Goal: Information Seeking & Learning: Learn about a topic

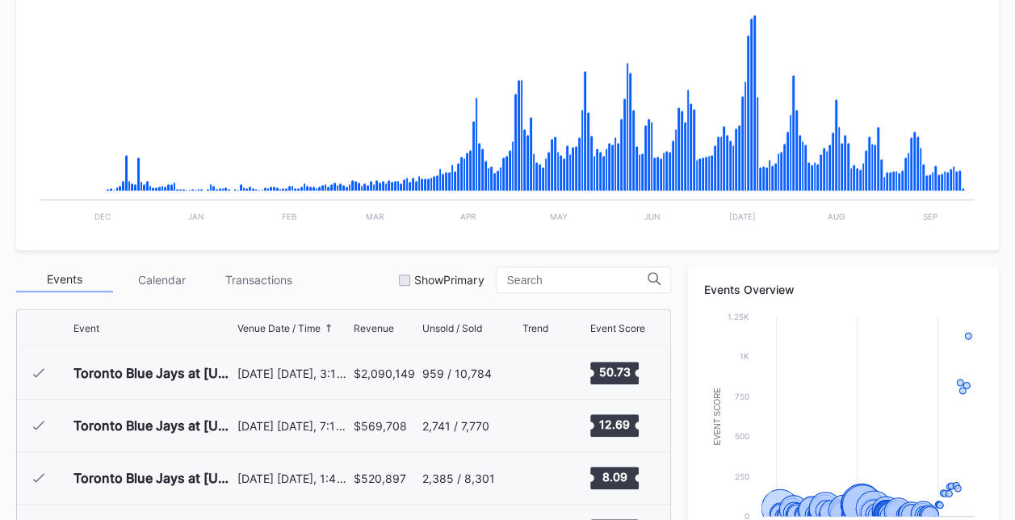
scroll to position [1982, 0]
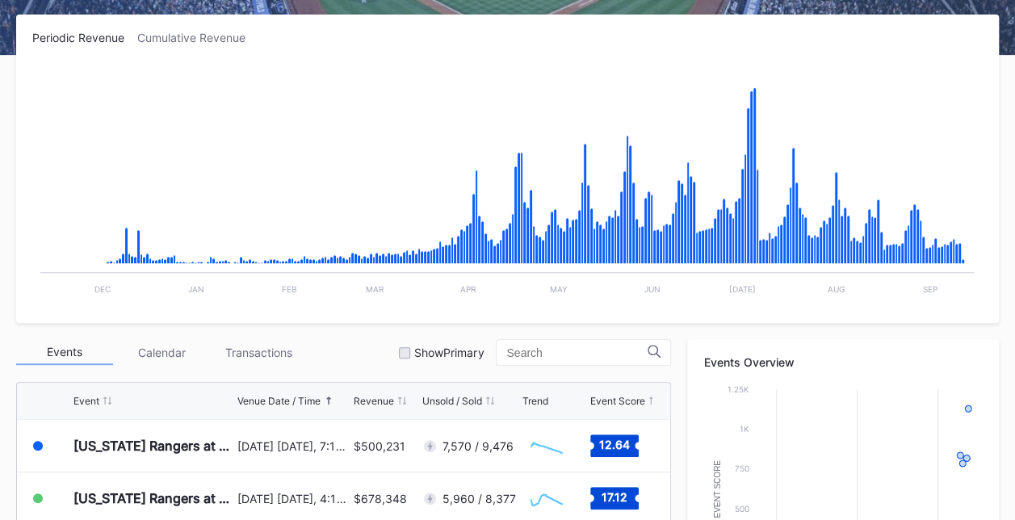
scroll to position [257, 0]
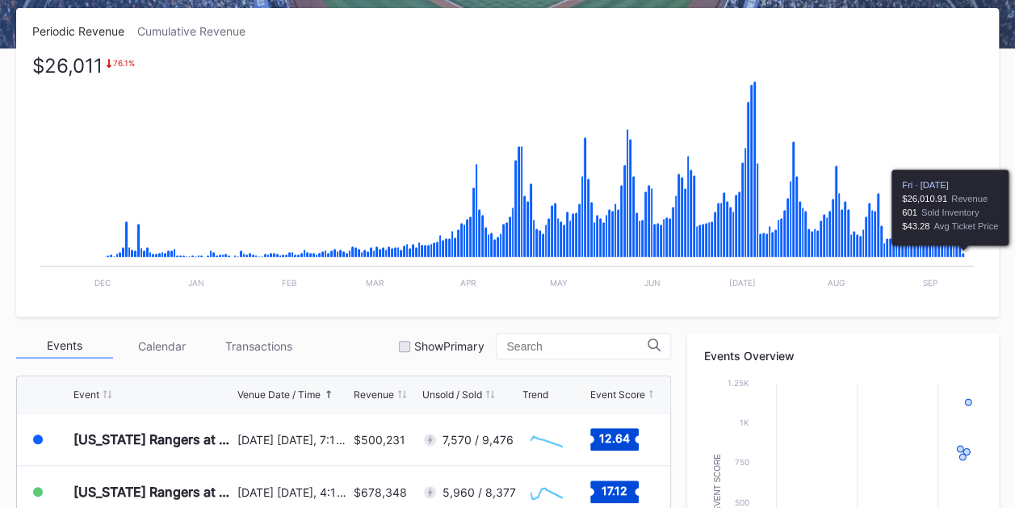
click at [963, 254] on icon "Chart title" at bounding box center [963, 255] width 3 height 5
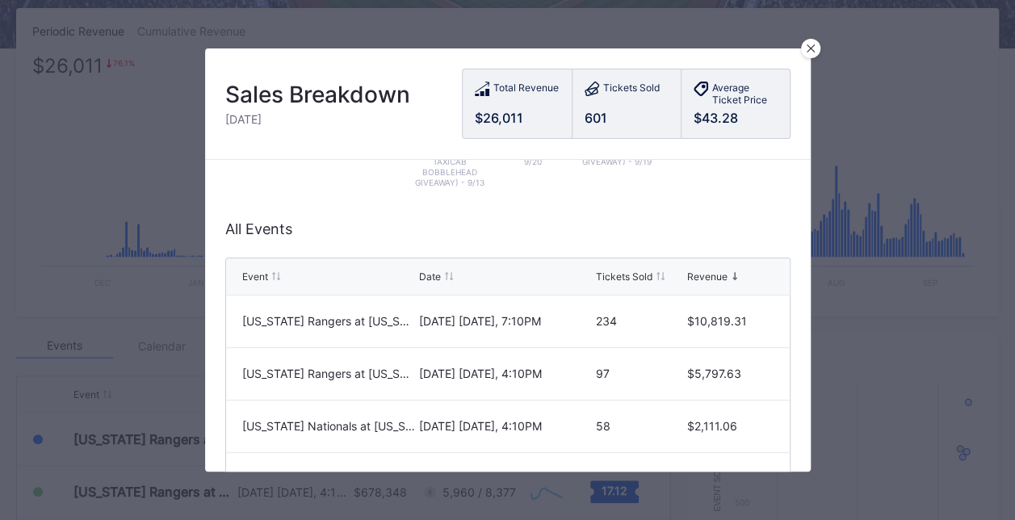
scroll to position [338, 0]
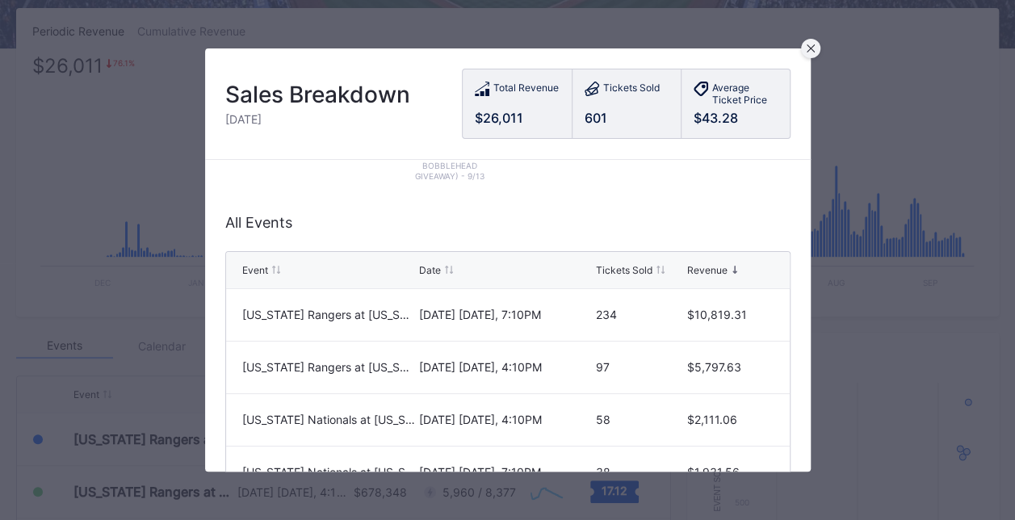
click at [808, 55] on div at bounding box center [810, 48] width 19 height 19
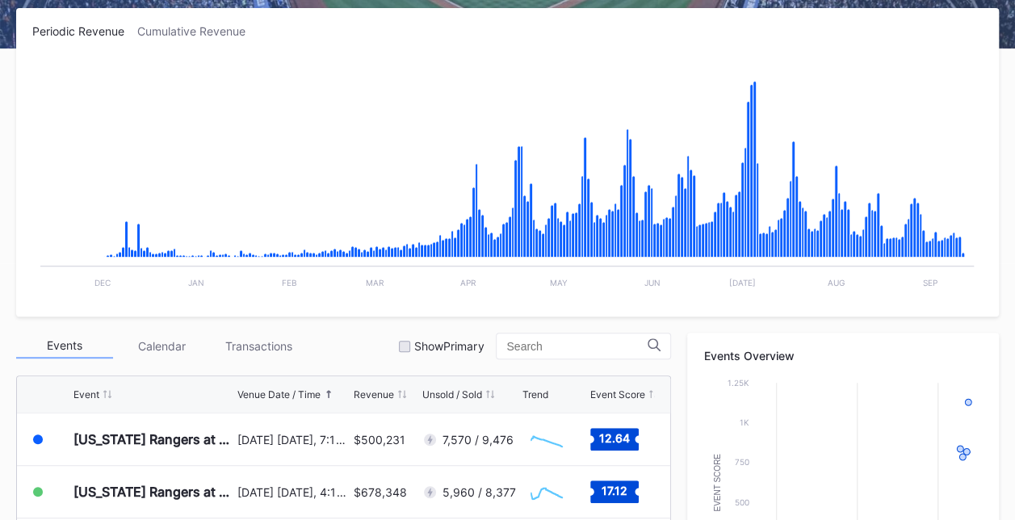
scroll to position [0, 0]
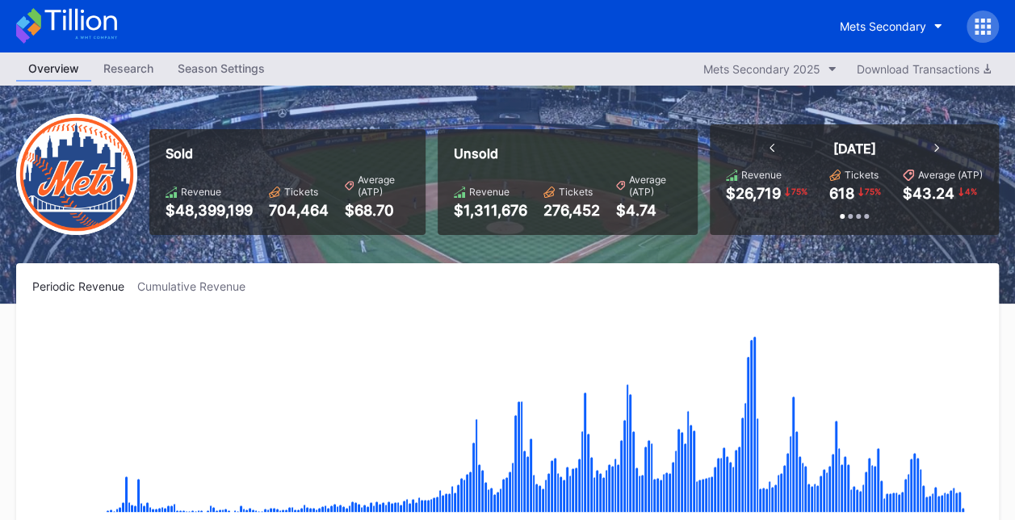
scroll to position [3727, 0]
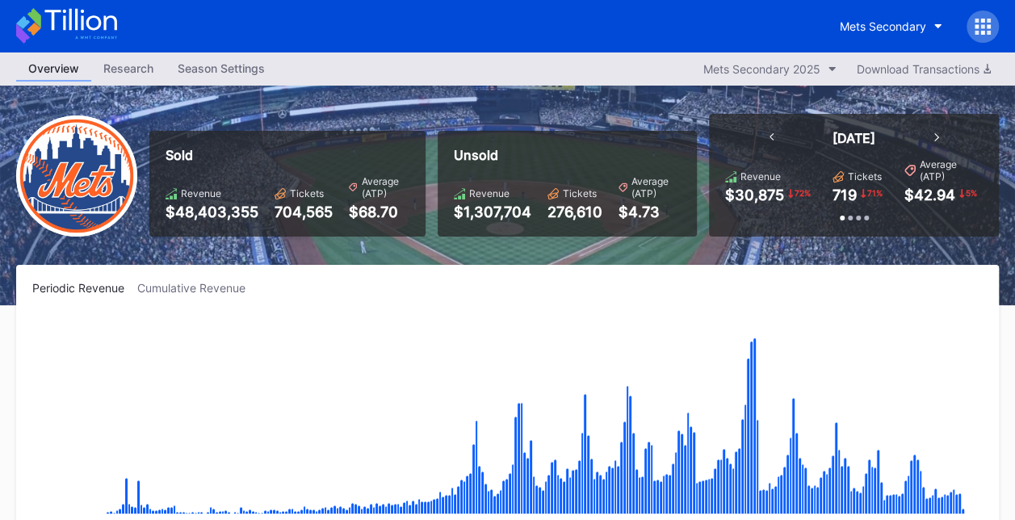
scroll to position [3727, 0]
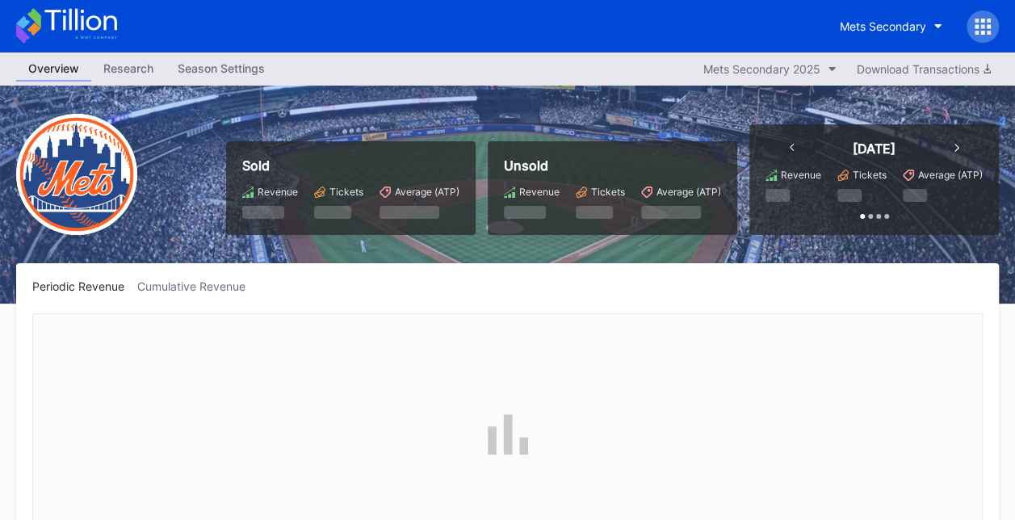
scroll to position [3727, 0]
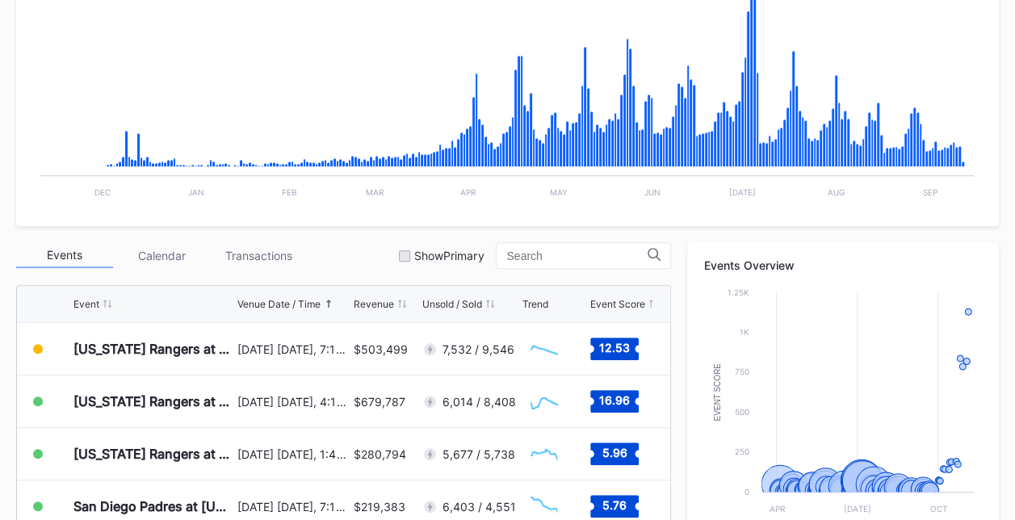
scroll to position [346, 0]
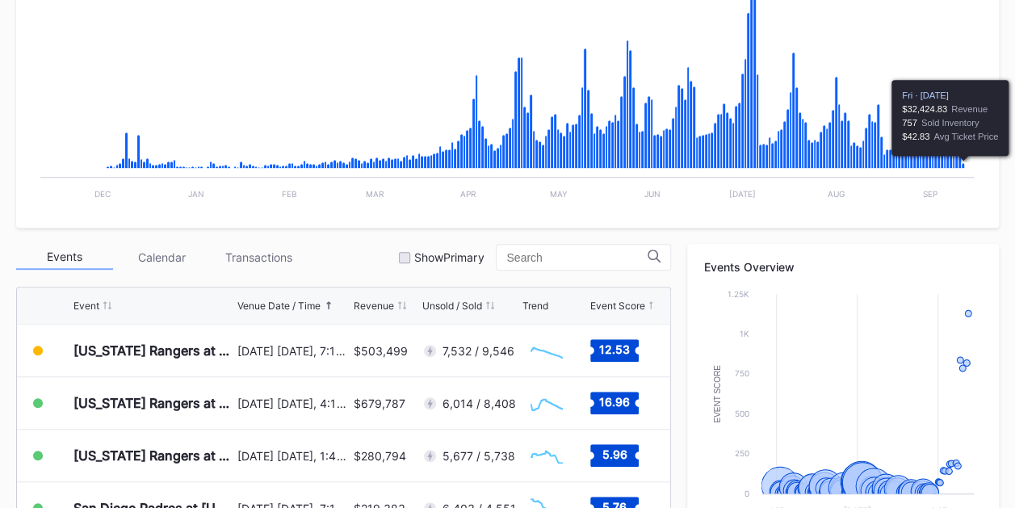
click at [963, 166] on rect "Chart title" at bounding box center [507, 90] width 950 height 242
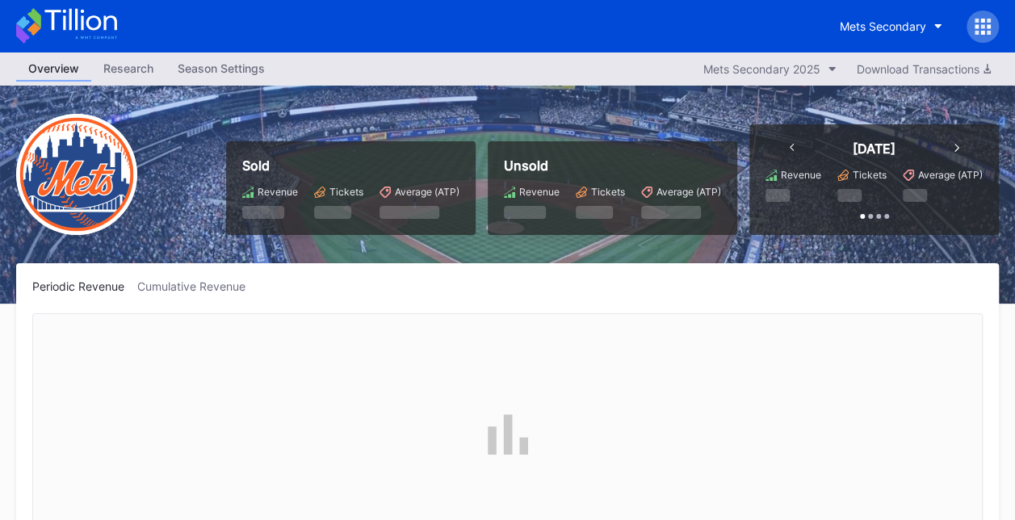
scroll to position [3727, 0]
